Goal: Information Seeking & Learning: Learn about a topic

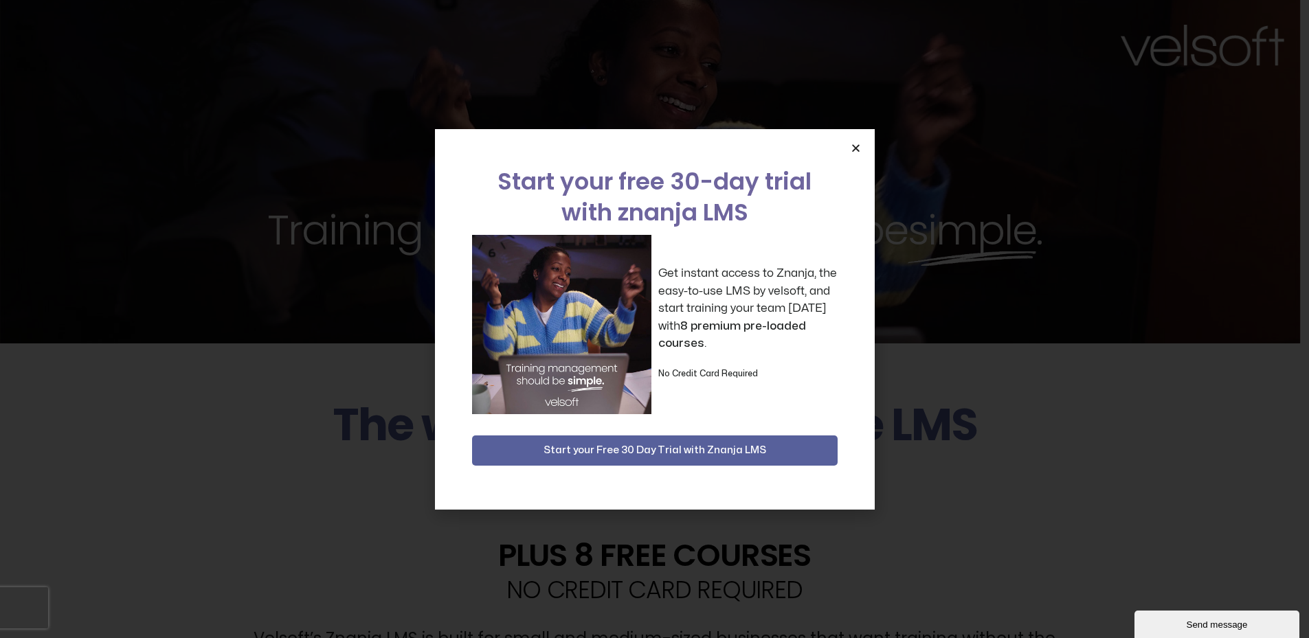
click at [860, 146] on icon "Close" at bounding box center [856, 148] width 10 height 10
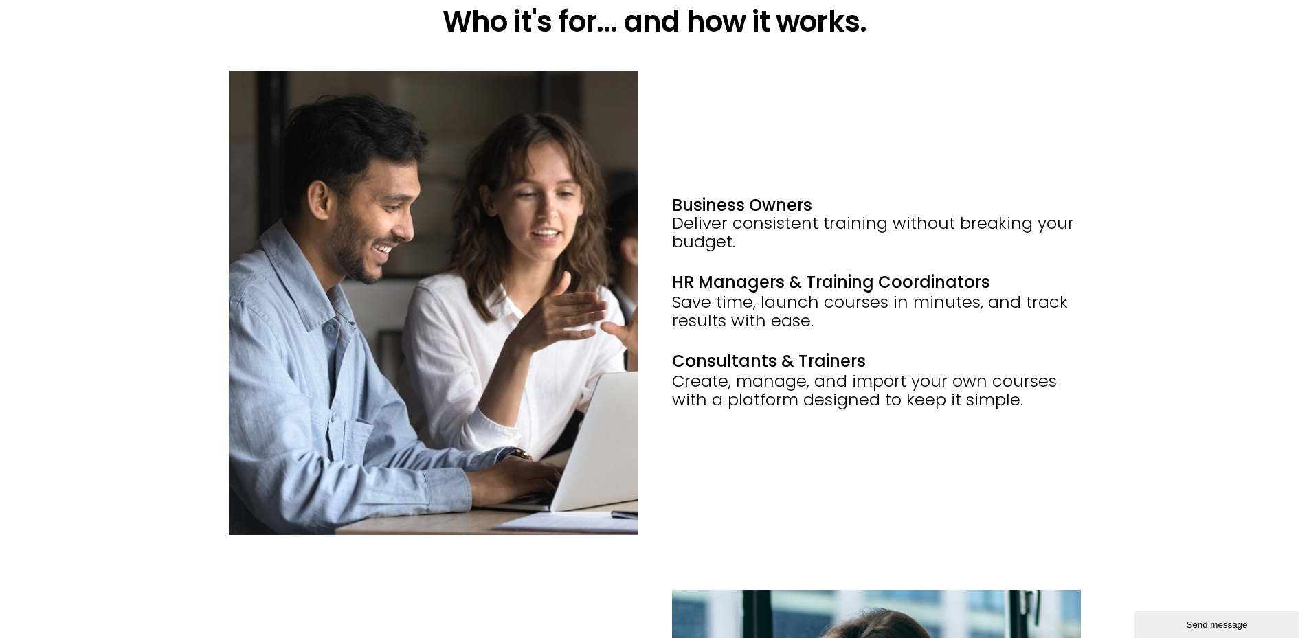
scroll to position [1856, 0]
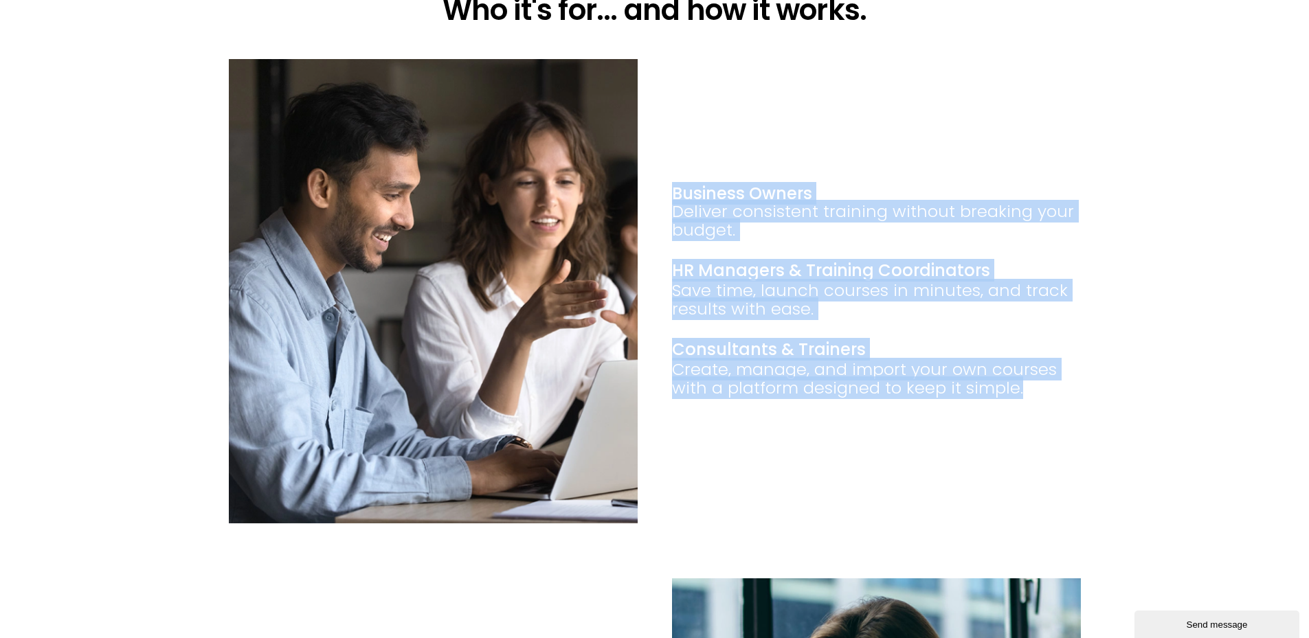
drag, startPoint x: 1016, startPoint y: 427, endPoint x: 664, endPoint y: 197, distance: 420.5
click at [664, 197] on div "Business Owners Deliver consistent training without breaking your budget. HR Ma…" at bounding box center [654, 318] width 1309 height 519
copy div "Business Owners Deliver consistent training without breaking your budget. HR Ma…"
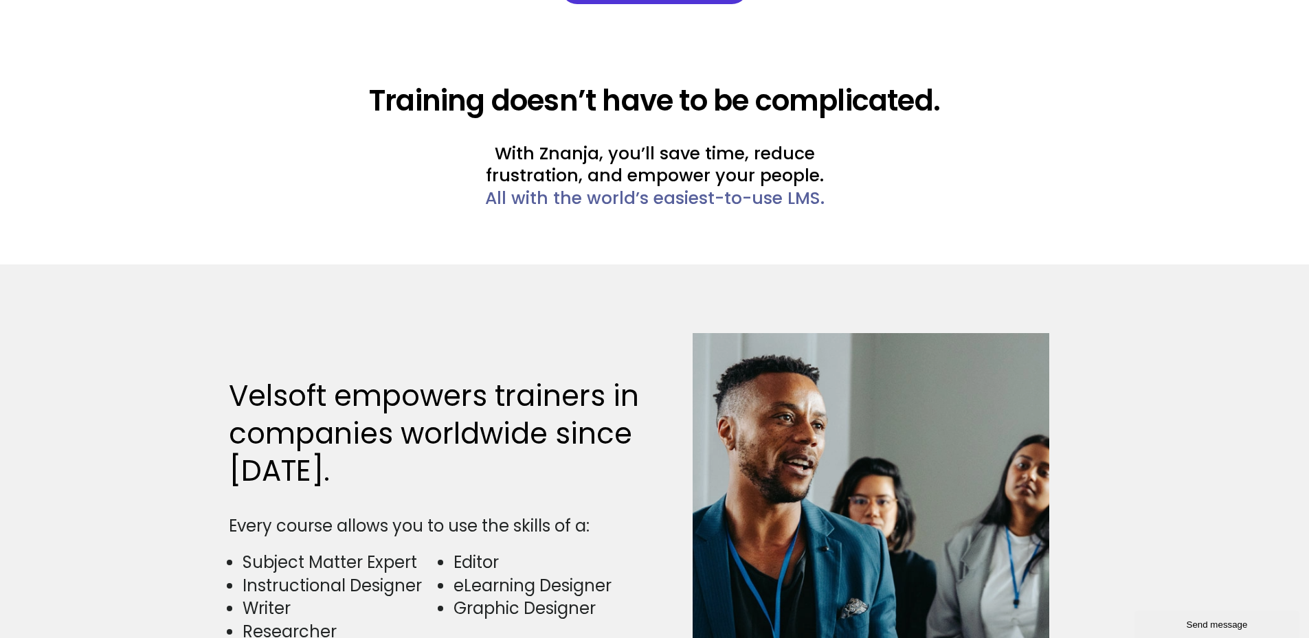
scroll to position [3299, 0]
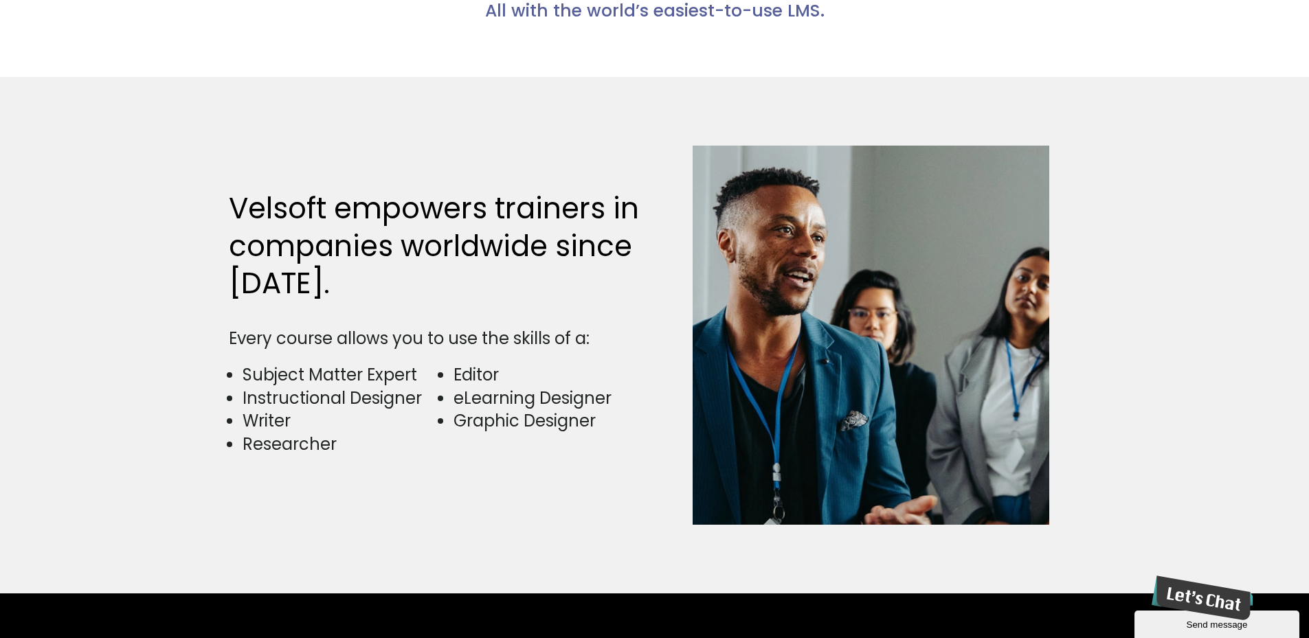
click at [208, 130] on div "Velsoft empowers trainers in companies worldwide since 1998. Every course allow…" at bounding box center [654, 335] width 1309 height 517
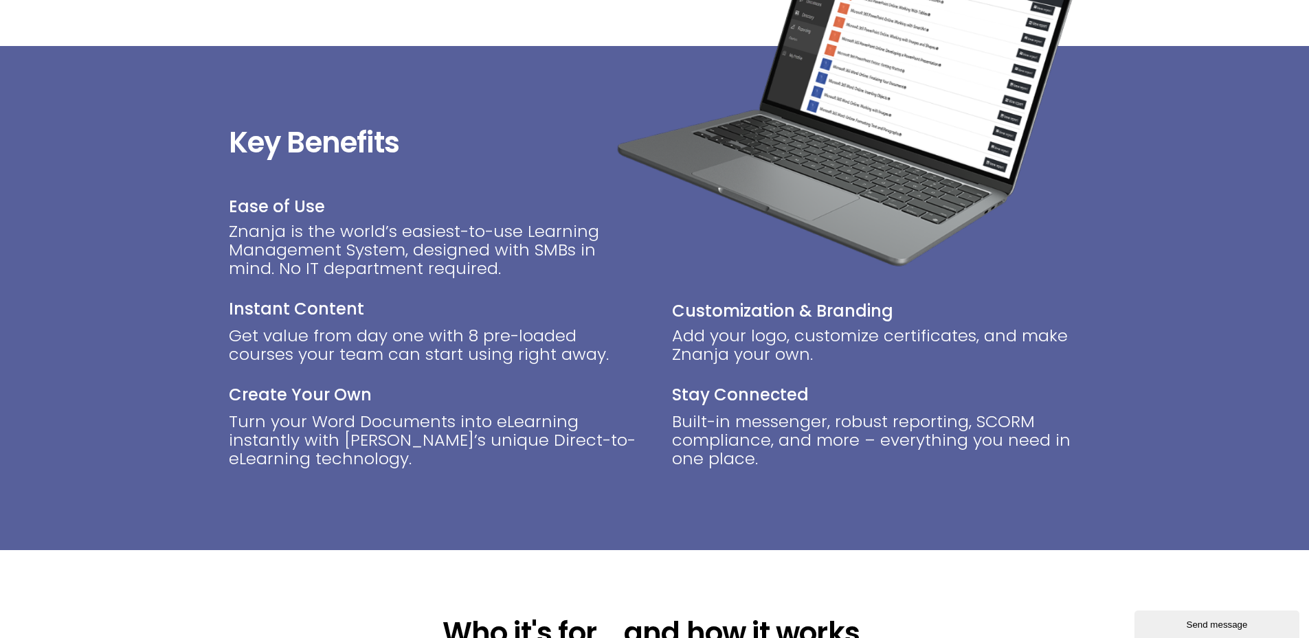
scroll to position [1237, 0]
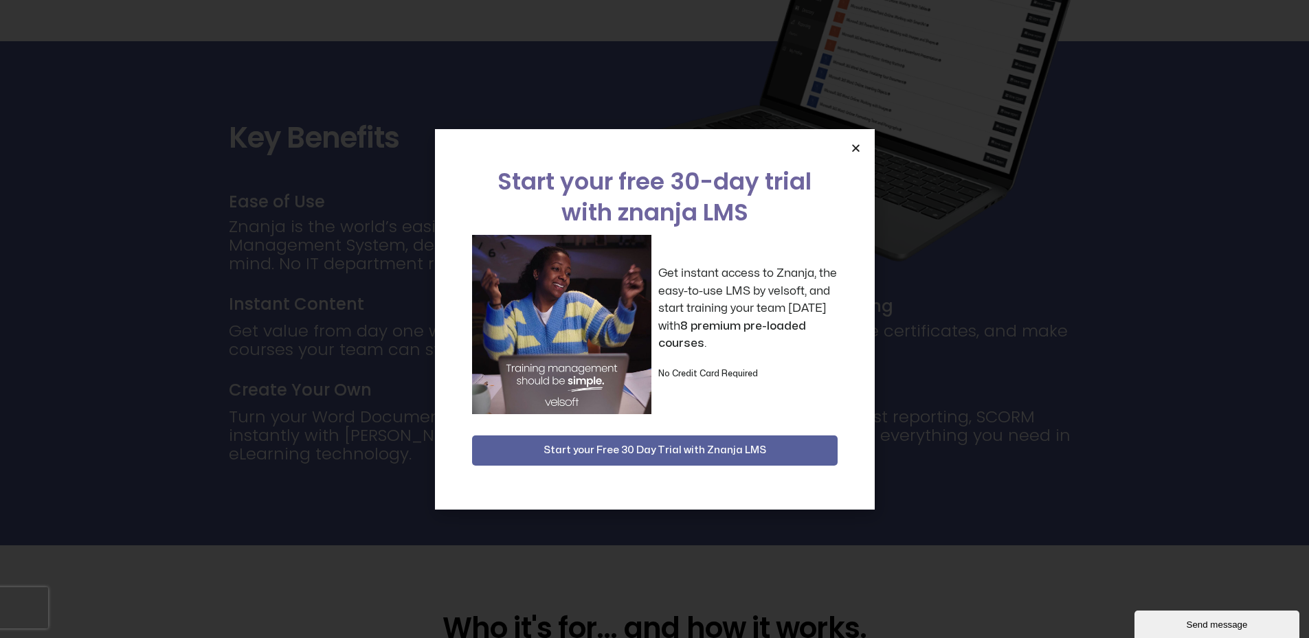
click at [856, 151] on icon "Close" at bounding box center [856, 148] width 10 height 10
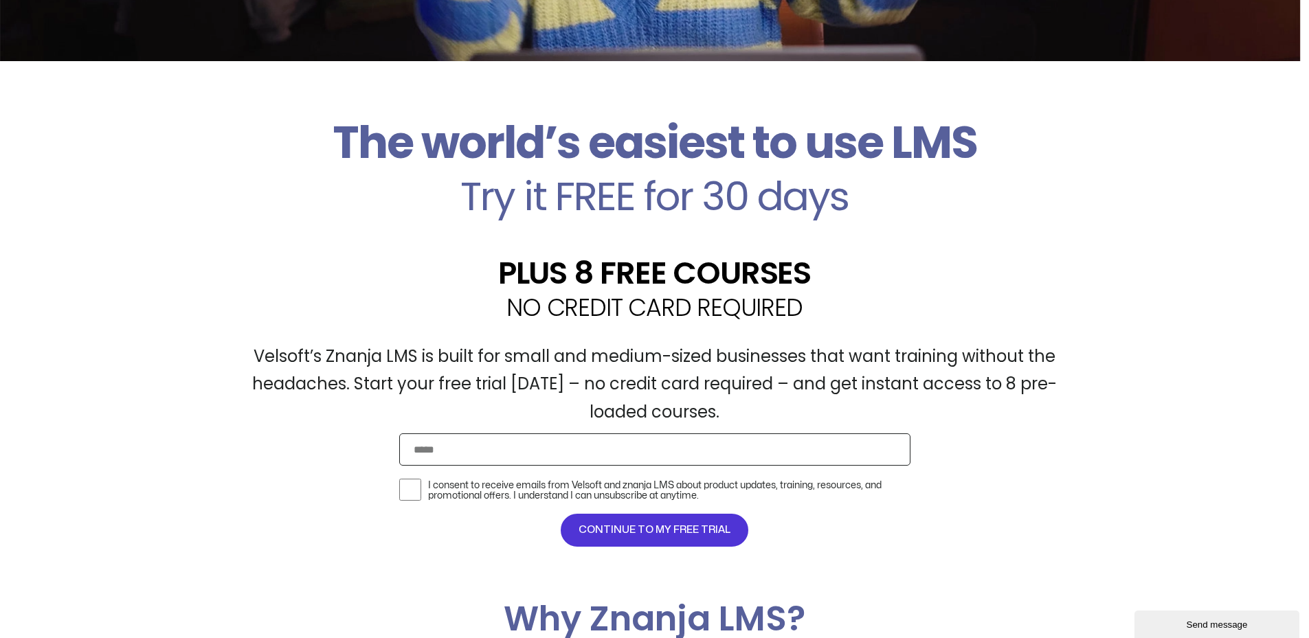
scroll to position [275, 0]
